Goal: Task Accomplishment & Management: Manage account settings

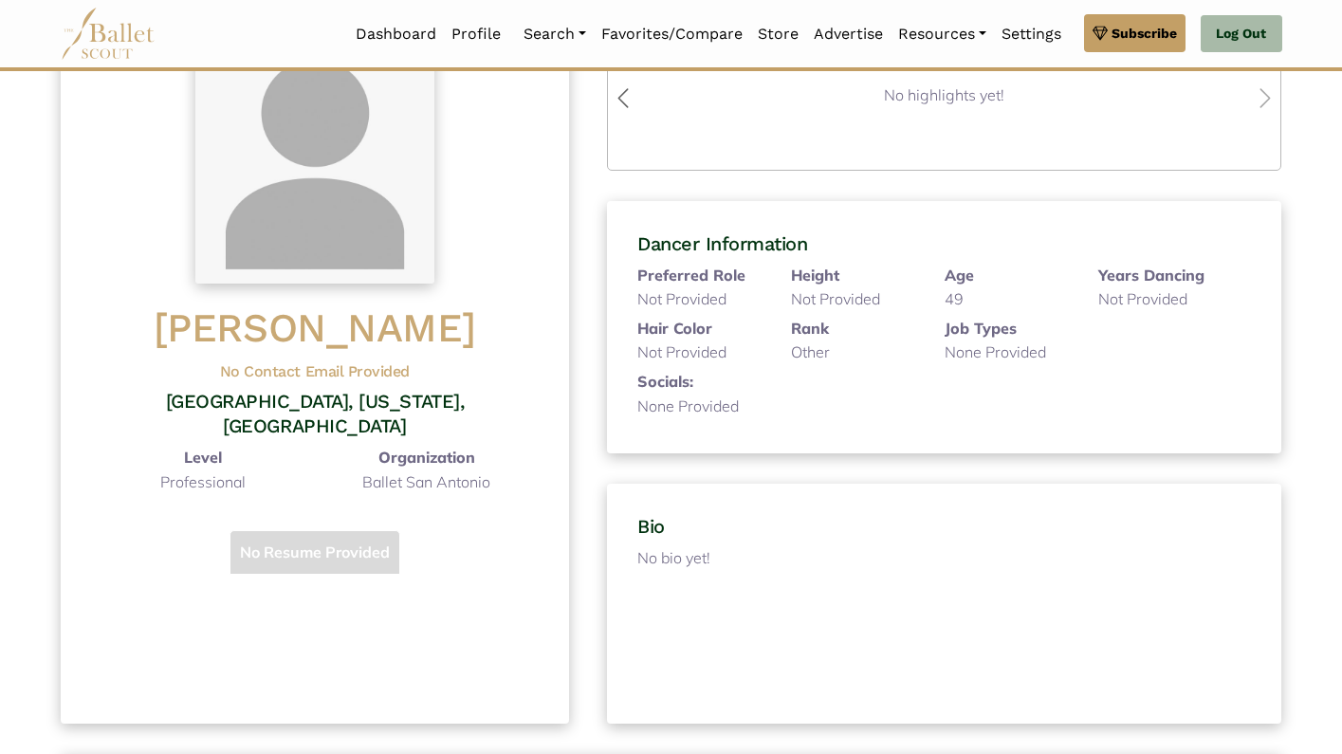
scroll to position [170, 0]
click at [685, 557] on p "No bio yet!" at bounding box center [943, 616] width 613 height 142
click at [686, 549] on p "No bio yet!" at bounding box center [943, 616] width 613 height 142
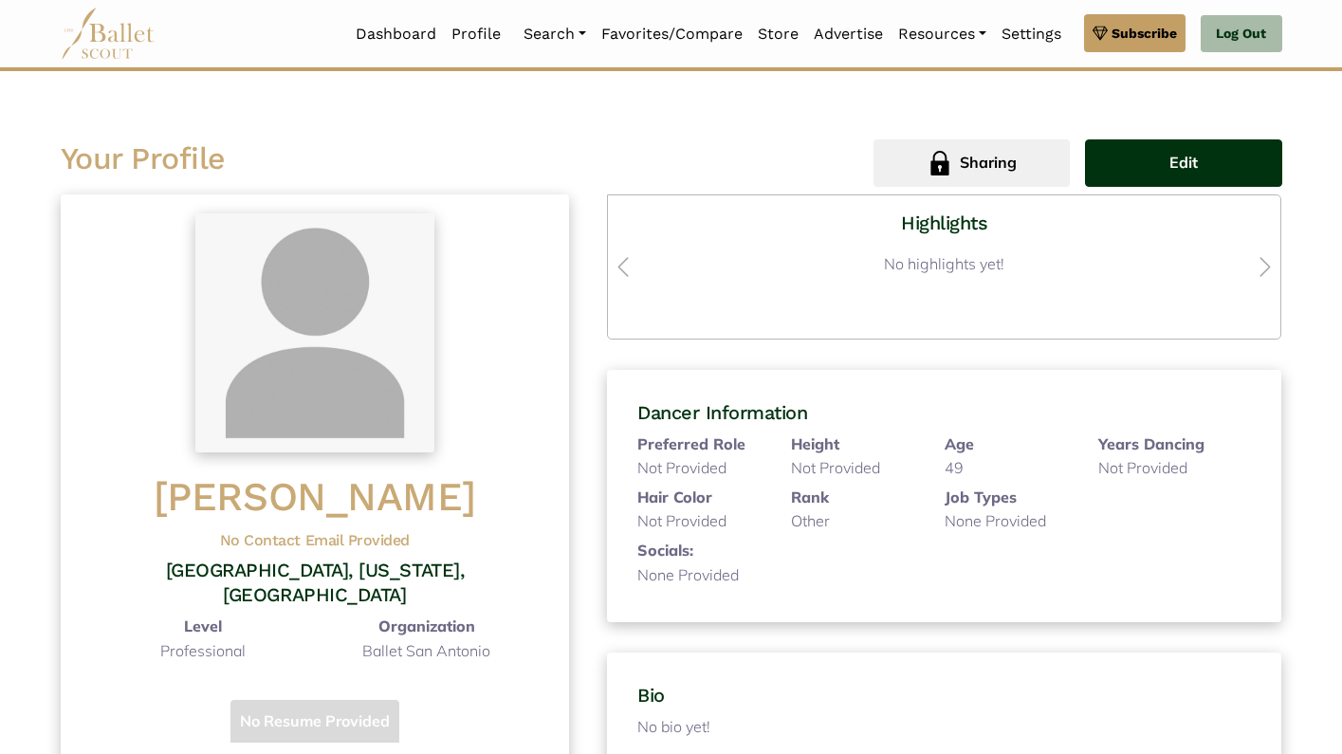
scroll to position [0, 0]
click at [1177, 160] on span "Edit" at bounding box center [1183, 163] width 28 height 25
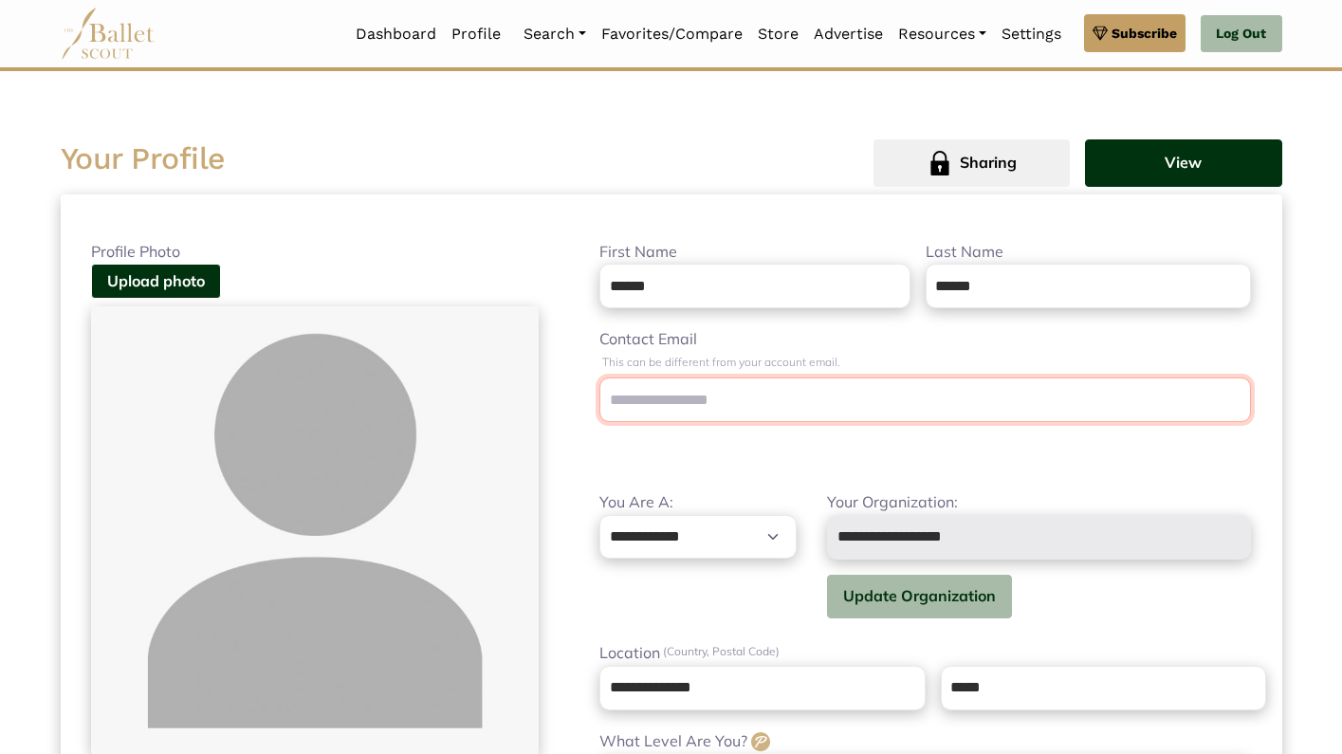
type input "*"
type input "**********"
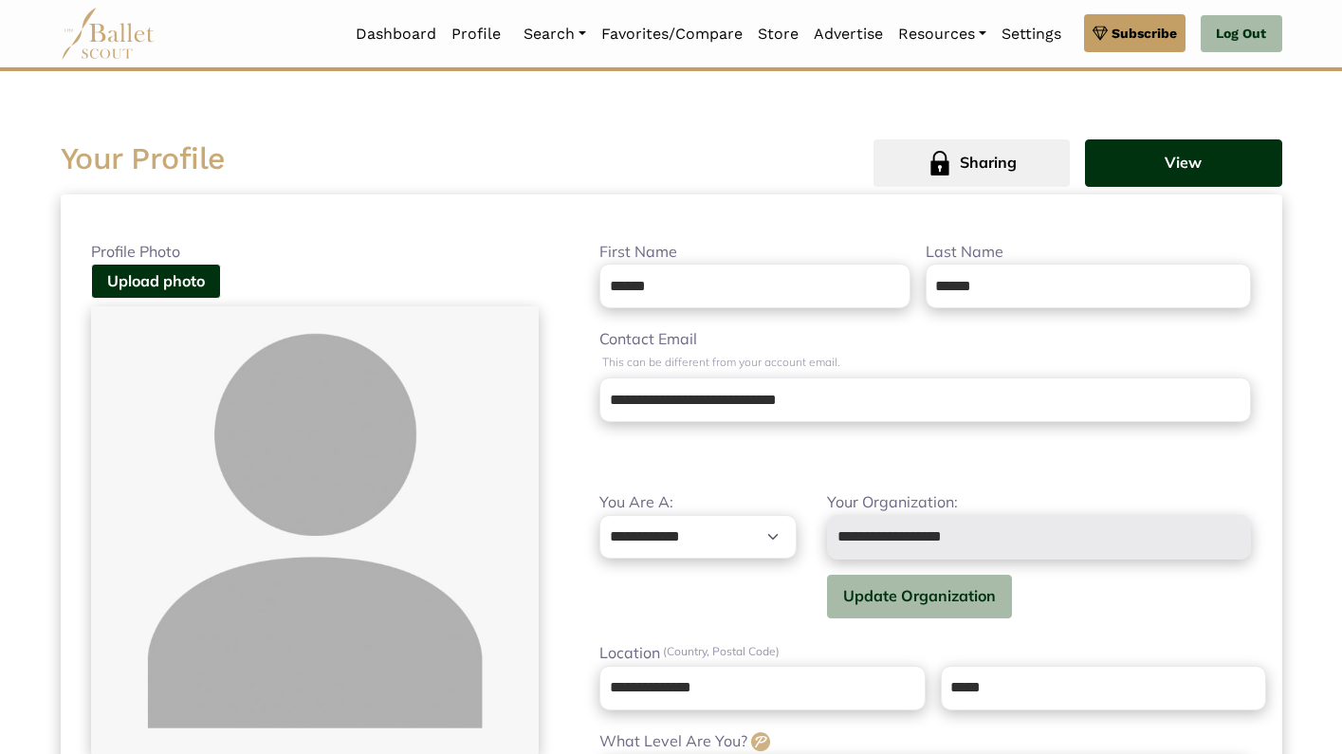
click at [1206, 163] on button "View" at bounding box center [1183, 162] width 196 height 47
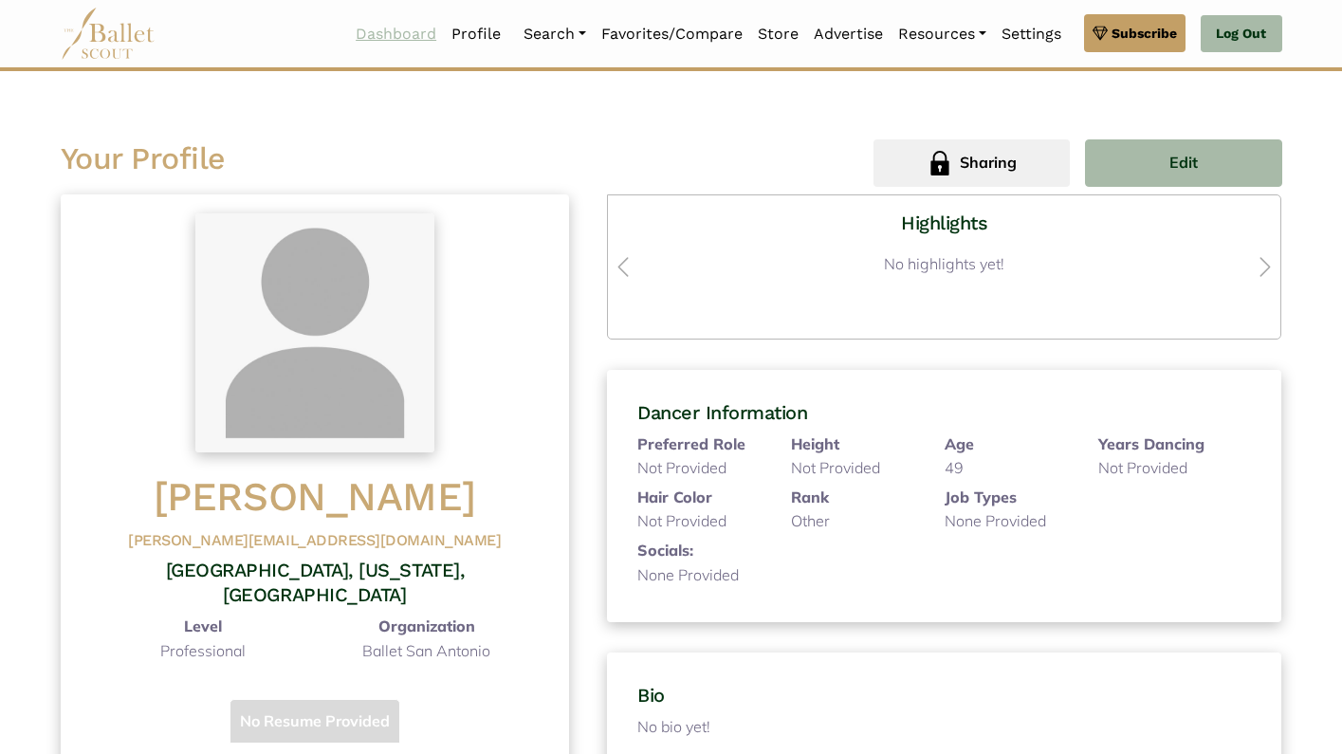
click at [392, 25] on link "Dashboard" at bounding box center [396, 34] width 96 height 40
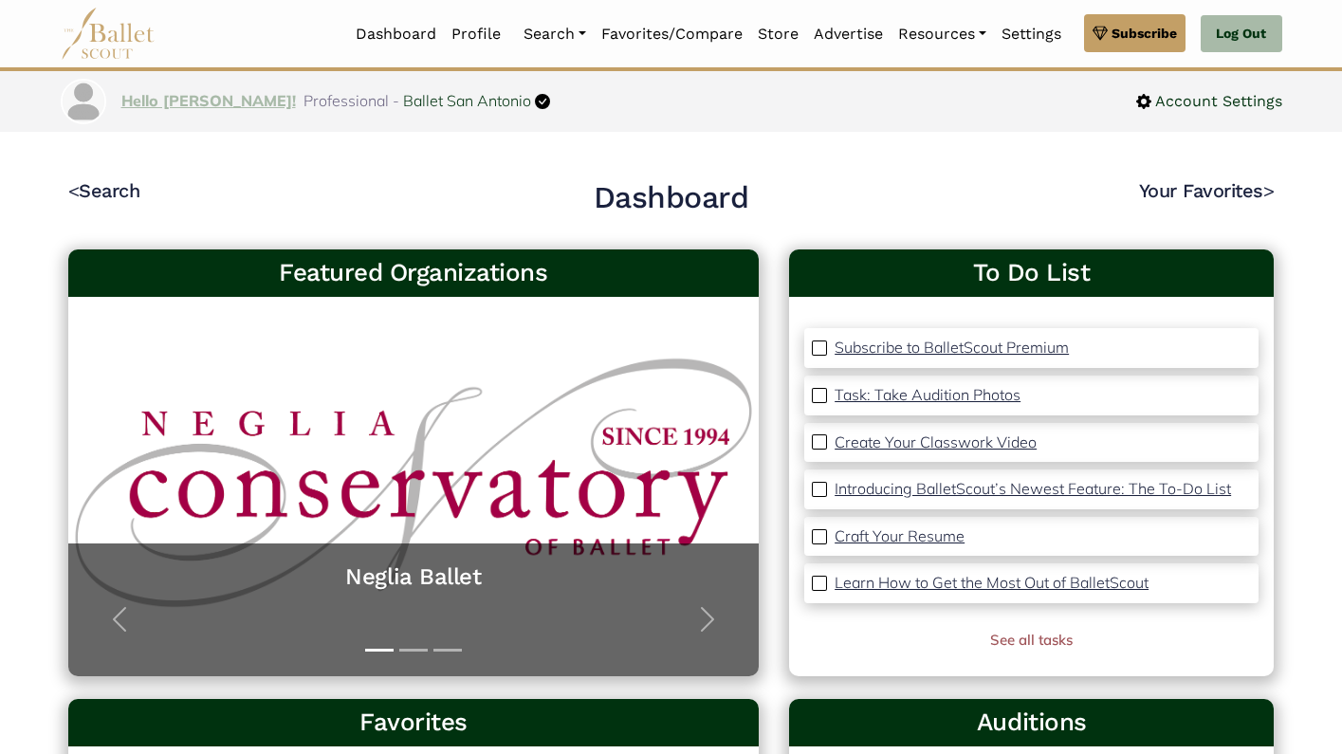
click at [180, 103] on link "Hello [PERSON_NAME]!" at bounding box center [208, 100] width 174 height 19
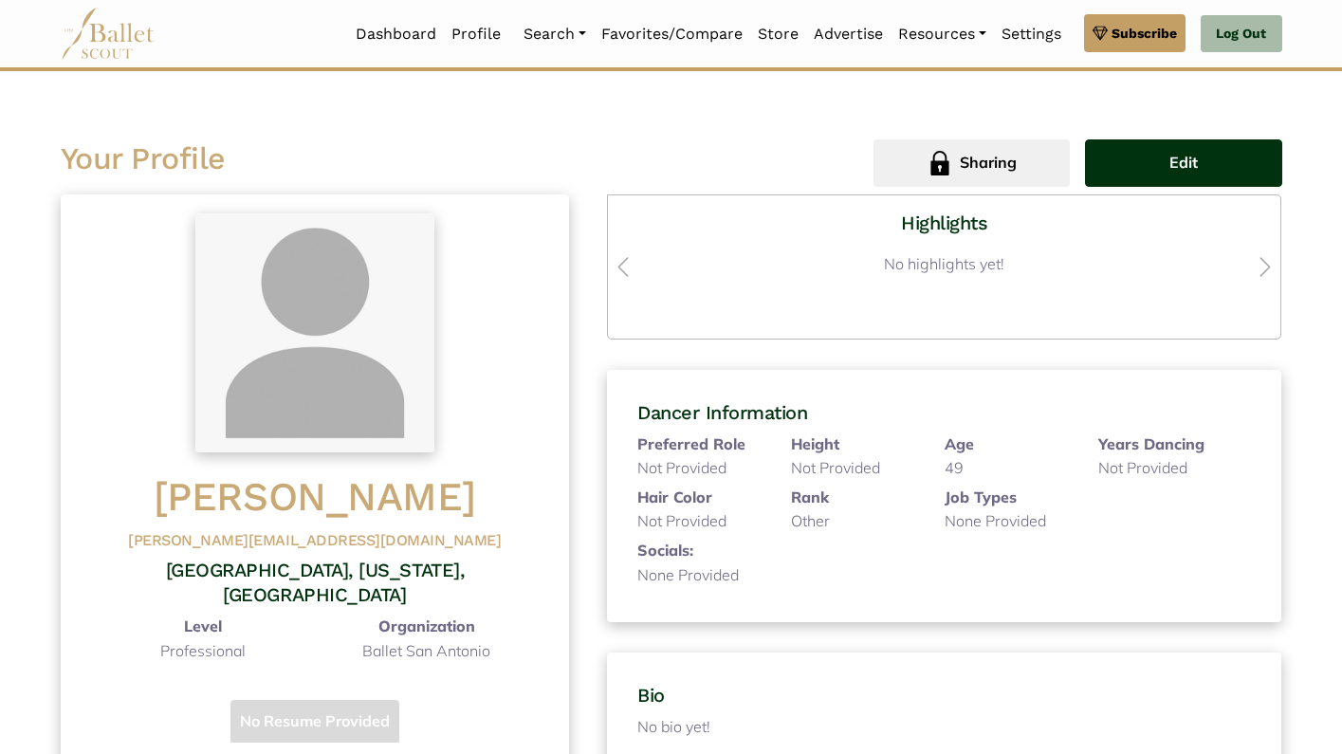
click at [1222, 159] on button "Edit" at bounding box center [1183, 162] width 196 height 47
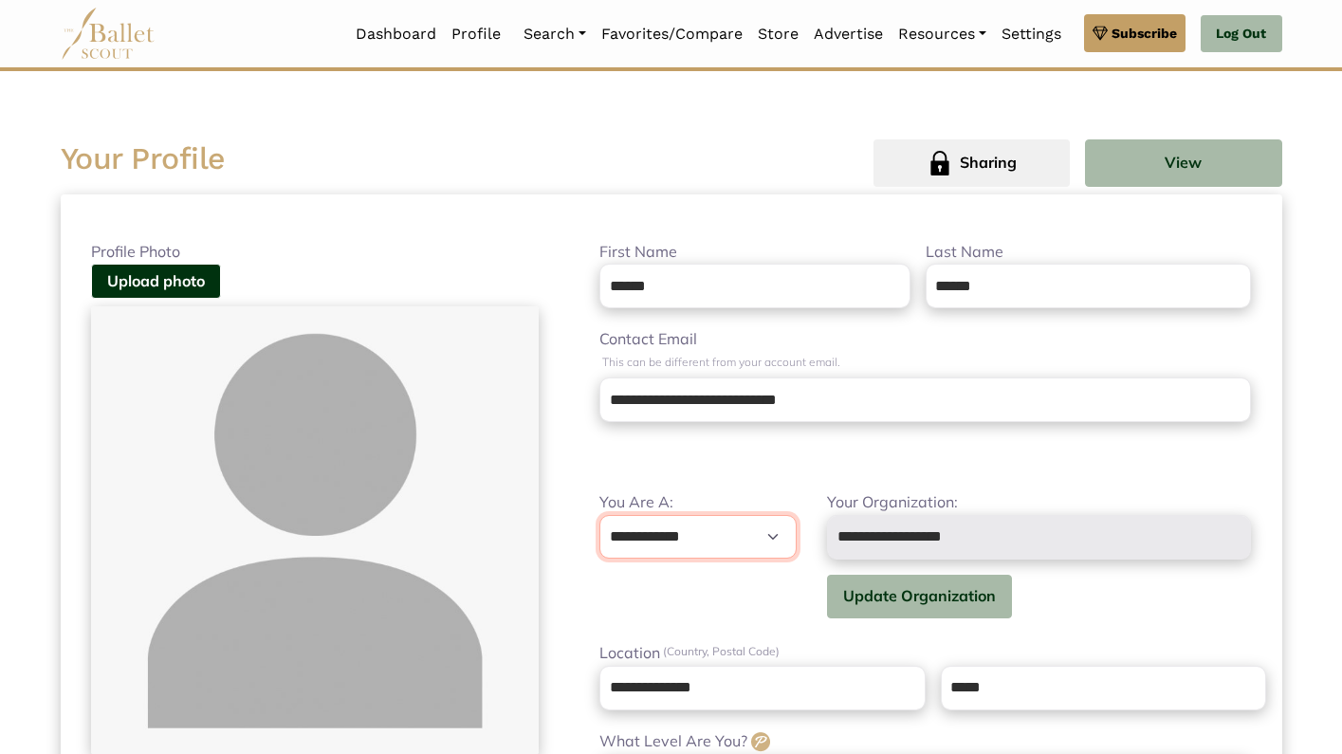
select select "**"
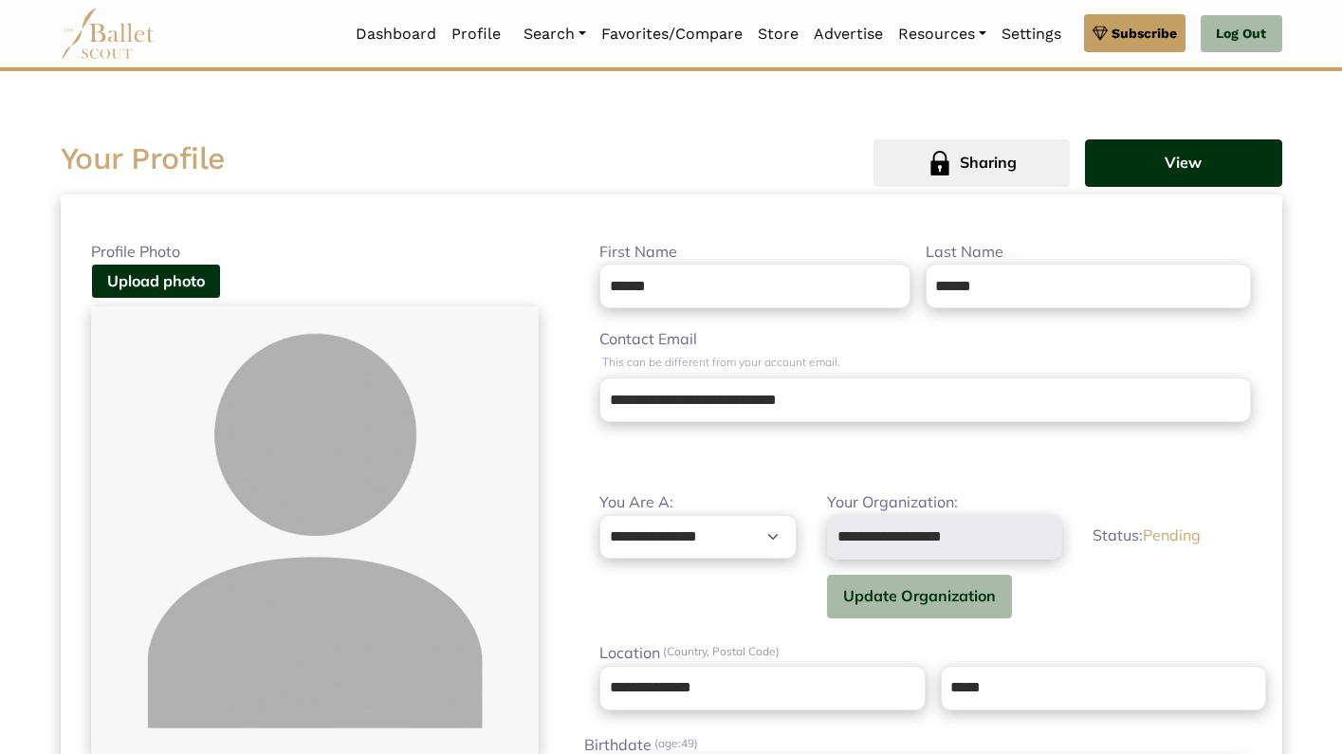
click at [1170, 166] on button "View" at bounding box center [1183, 162] width 196 height 47
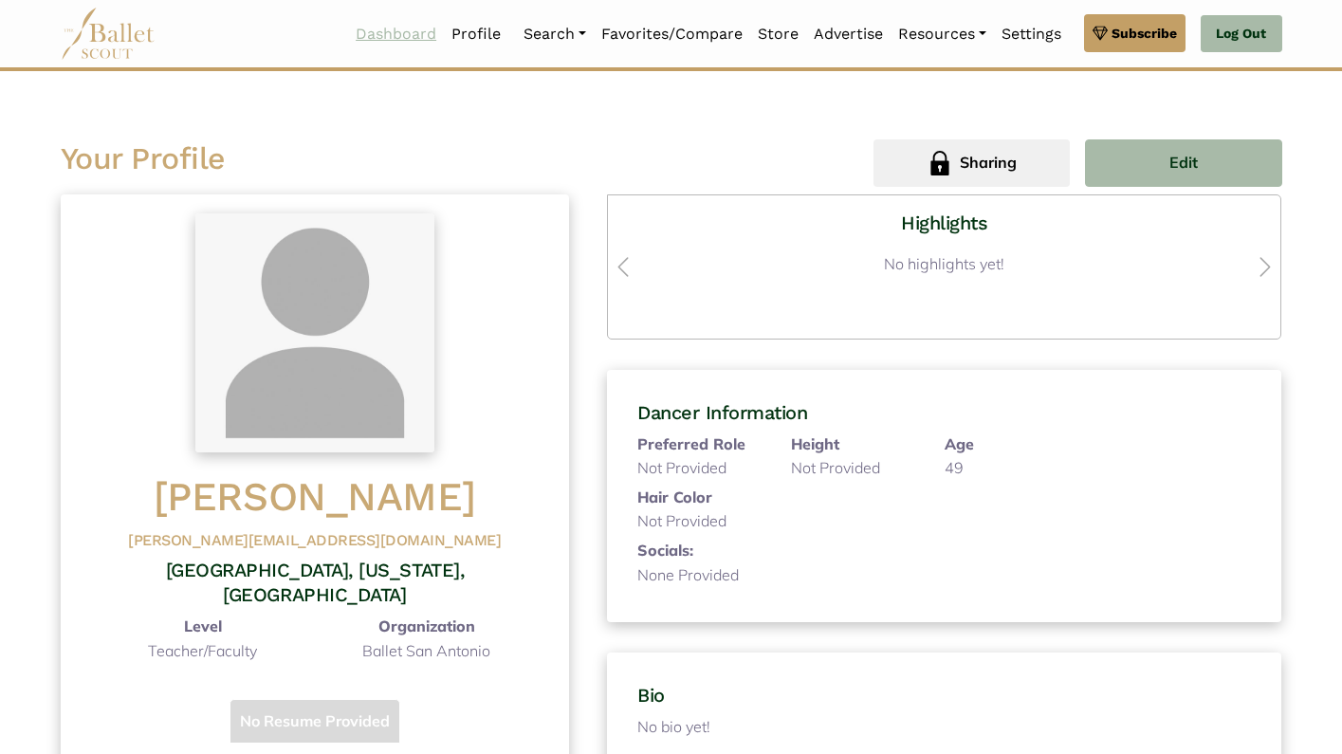
click at [414, 34] on link "Dashboard" at bounding box center [396, 34] width 96 height 40
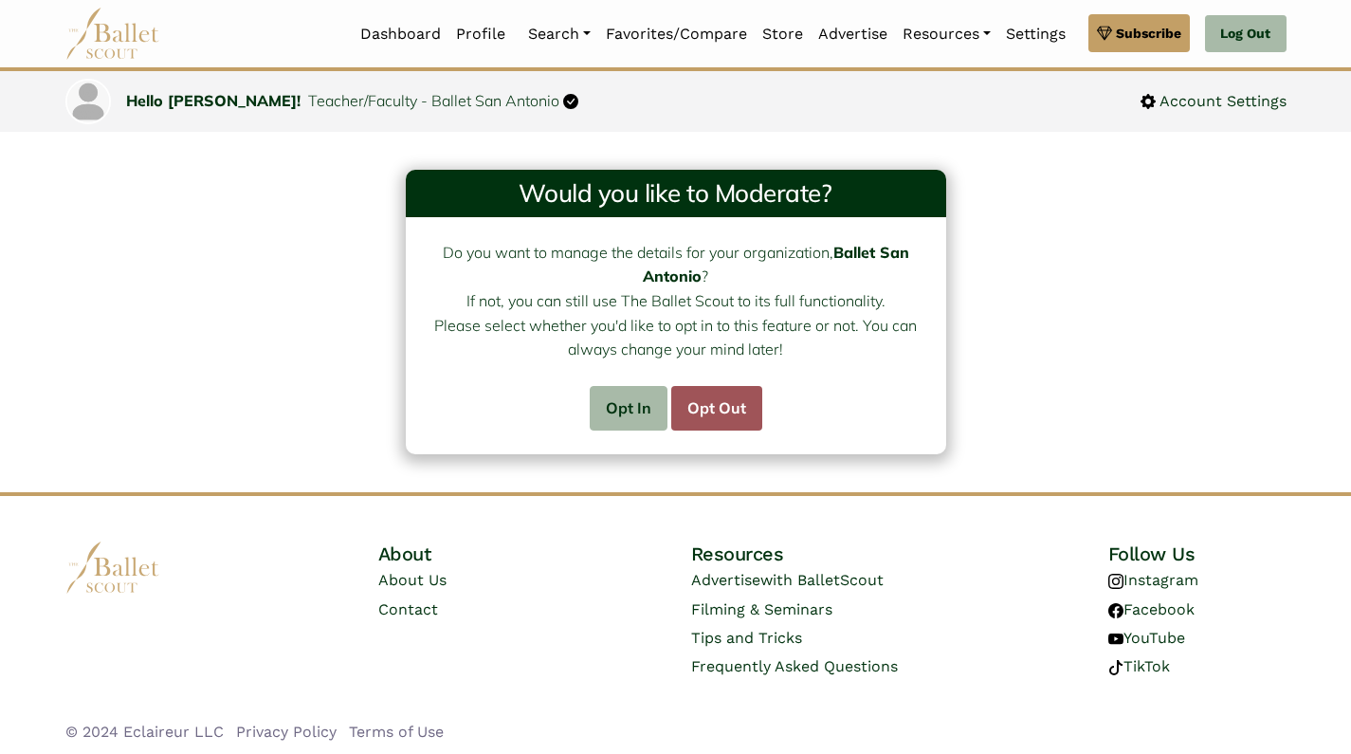
click at [722, 411] on label "Opt Out" at bounding box center [716, 408] width 91 height 45
click at [704, 411] on input "***" at bounding box center [687, 401] width 33 height 30
